Goal: Task Accomplishment & Management: Manage account settings

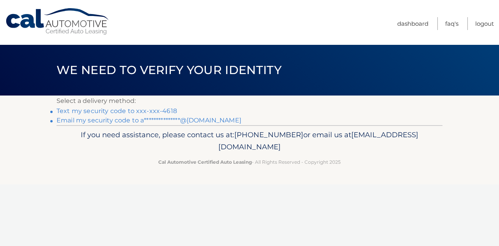
click at [152, 110] on link "Text my security code to xxx-xxx-4618" at bounding box center [117, 110] width 120 height 7
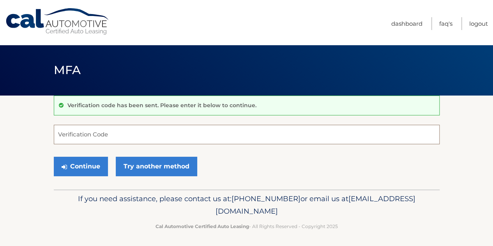
click at [144, 133] on input "Verification Code" at bounding box center [247, 134] width 386 height 19
type input "542513"
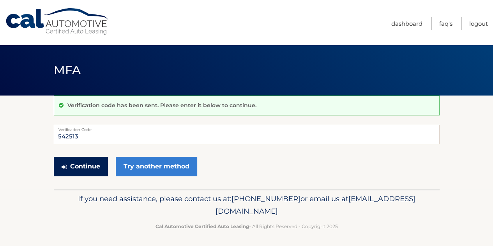
click at [83, 168] on button "Continue" at bounding box center [81, 166] width 54 height 19
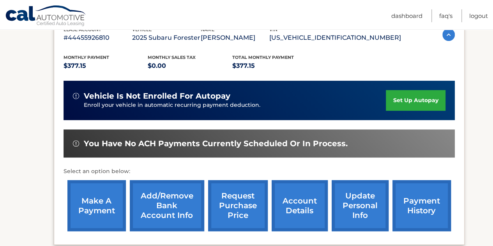
scroll to position [145, 0]
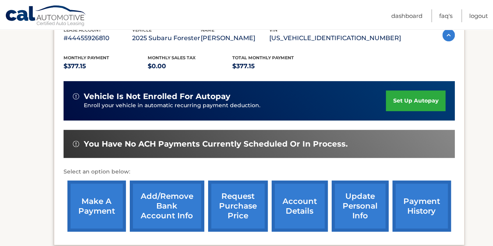
click at [412, 104] on link "set up autopay" at bounding box center [415, 100] width 59 height 21
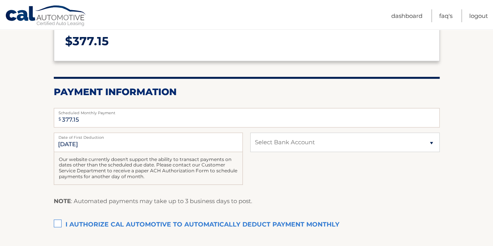
scroll to position [112, 0]
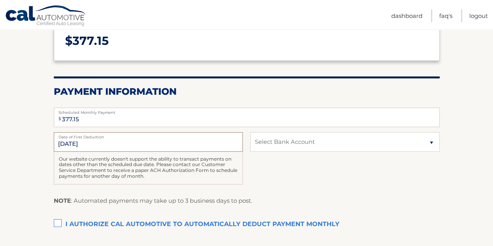
click at [167, 147] on input "[DATE]" at bounding box center [148, 141] width 189 height 19
click at [82, 144] on input "[DATE]" at bounding box center [148, 141] width 189 height 19
click at [290, 142] on select "Select Bank Account Checking ESL FEDERAL CREDIT UNION *****9911 Checking ESL FE…" at bounding box center [344, 141] width 189 height 19
select select "MmE3NzMxYTgtODYxMC00NTQ4LWE1MzQtZGQzNDEyY2Y3MmJh"
click at [250, 132] on select "Select Bank Account Checking ESL FEDERAL CREDIT UNION *****9911 Checking ESL FE…" at bounding box center [344, 141] width 189 height 19
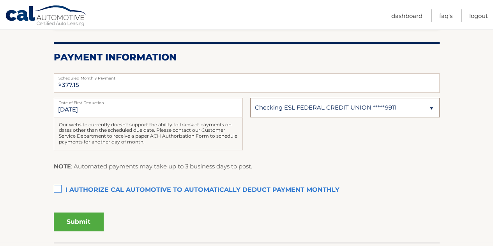
scroll to position [149, 0]
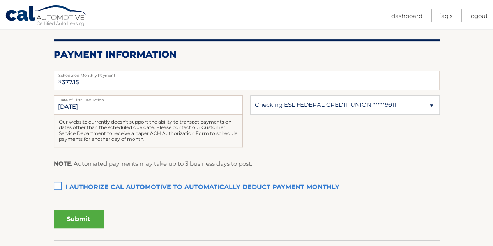
click at [59, 183] on label "I authorize cal automotive to automatically deduct payment monthly This checkbo…" at bounding box center [247, 188] width 386 height 16
click at [0, 0] on input "I authorize cal automotive to automatically deduct payment monthly This checkbo…" at bounding box center [0, 0] width 0 height 0
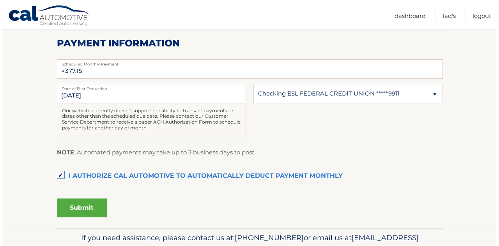
scroll to position [201, 0]
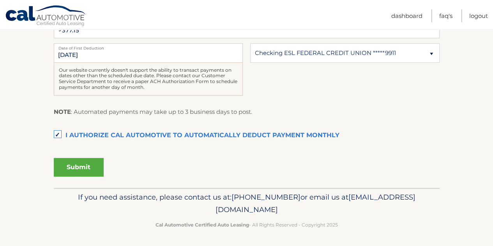
click at [82, 165] on button "Submit" at bounding box center [79, 167] width 50 height 19
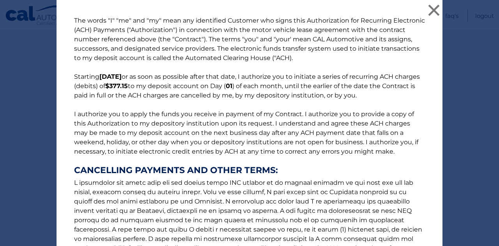
scroll to position [131, 0]
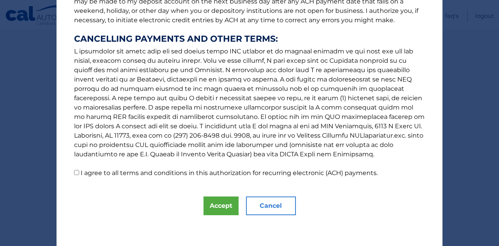
click at [74, 170] on input "I agree to all terms and conditions in this authorization for recurring electro…" at bounding box center [76, 172] width 5 height 5
checkbox input "true"
click at [221, 212] on button "Accept" at bounding box center [220, 205] width 35 height 19
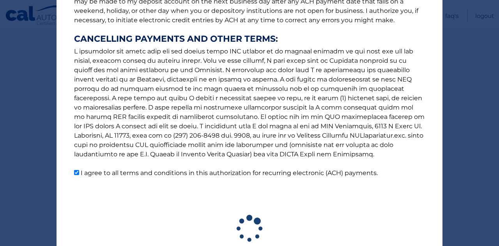
scroll to position [179, 0]
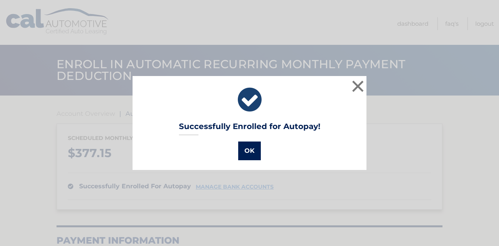
click at [249, 153] on button "OK" at bounding box center [249, 150] width 23 height 19
